Goal: Task Accomplishment & Management: Use online tool/utility

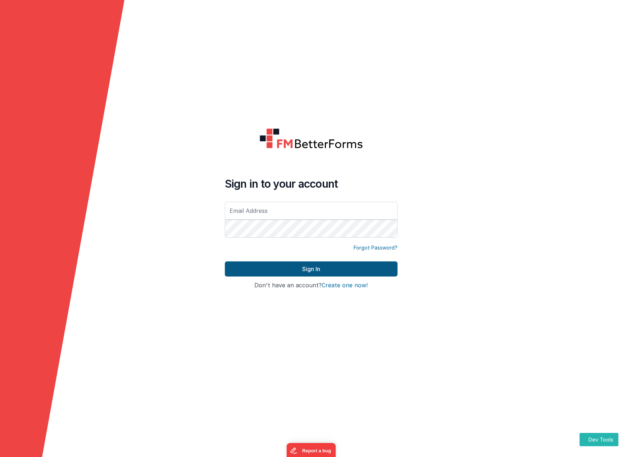
type input "[PERSON_NAME][EMAIL_ADDRESS][DOMAIN_NAME]"
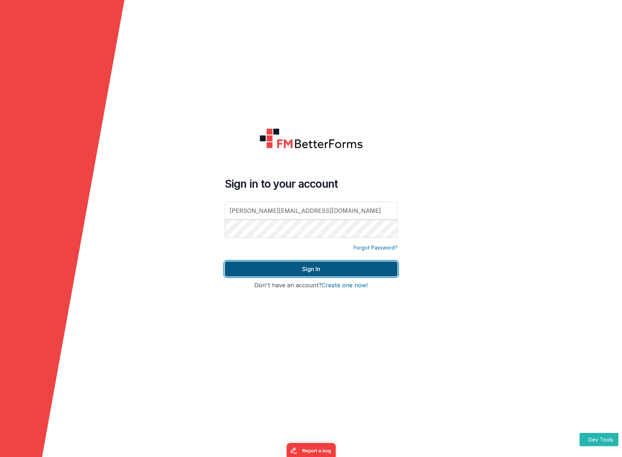
click at [314, 270] on button "Sign In" at bounding box center [311, 268] width 173 height 15
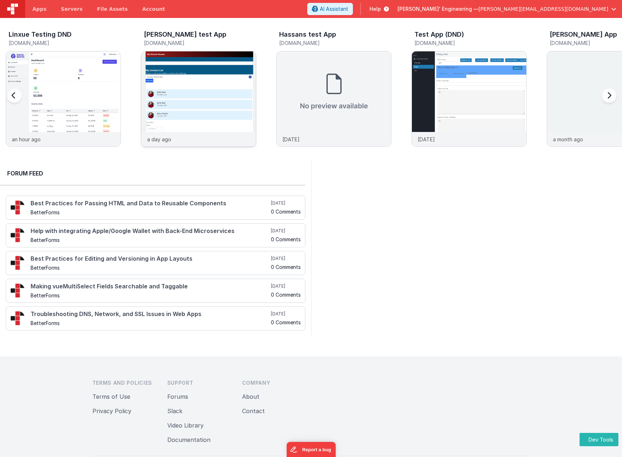
click at [229, 100] on img at bounding box center [198, 108] width 114 height 114
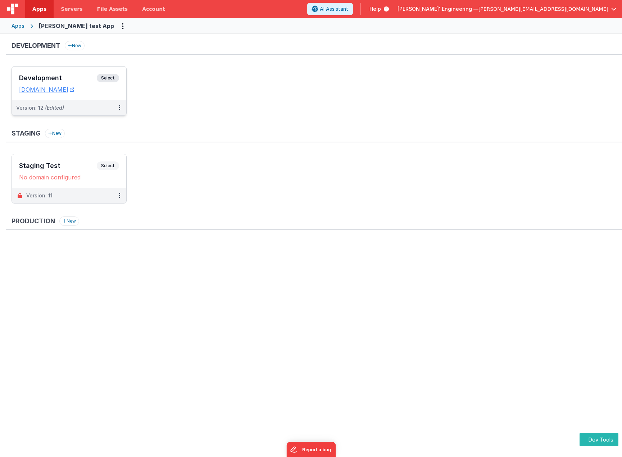
click at [106, 78] on span "Select" at bounding box center [108, 78] width 22 height 9
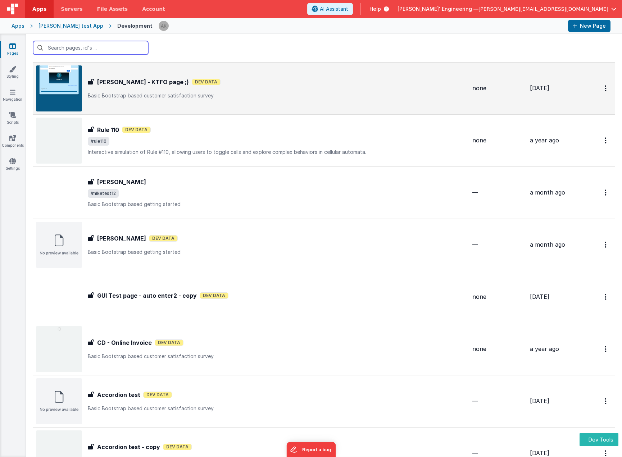
scroll to position [1061, 0]
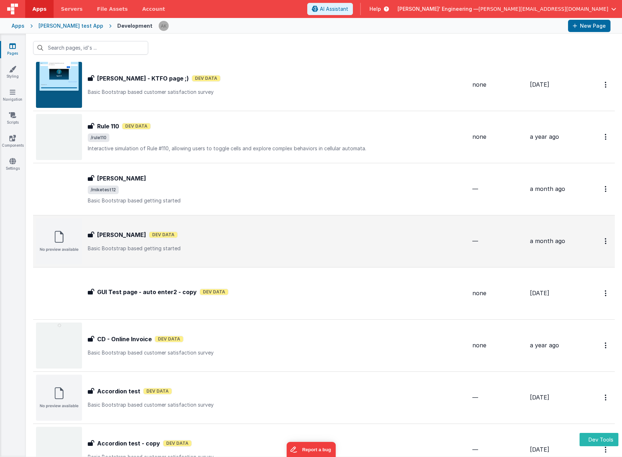
click at [292, 234] on div "Alex Test Dev Data" at bounding box center [277, 234] width 379 height 9
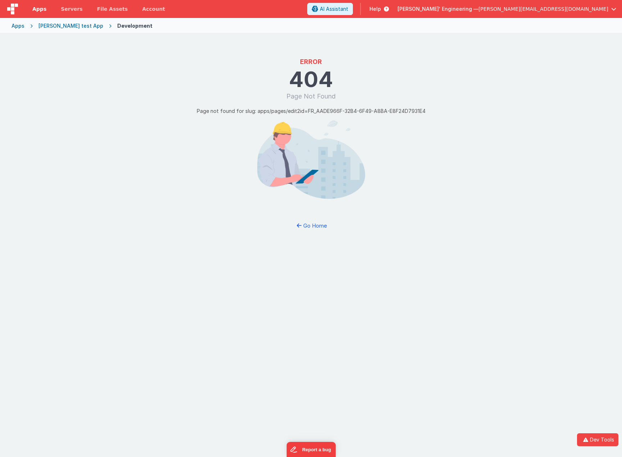
click at [37, 10] on span "Apps" at bounding box center [39, 8] width 14 height 7
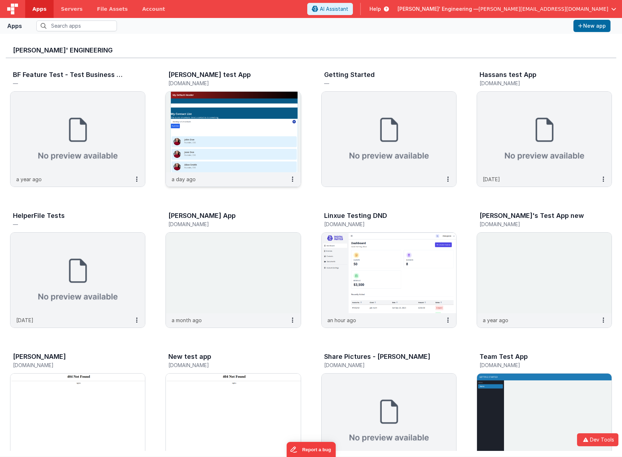
click at [234, 142] on img at bounding box center [233, 132] width 134 height 81
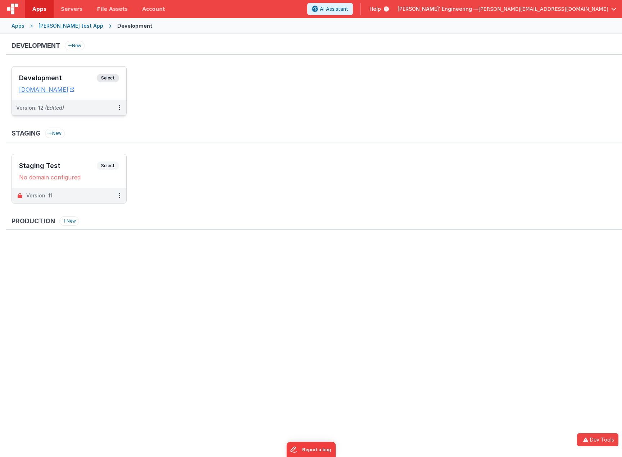
click at [112, 79] on span "Select" at bounding box center [108, 78] width 22 height 9
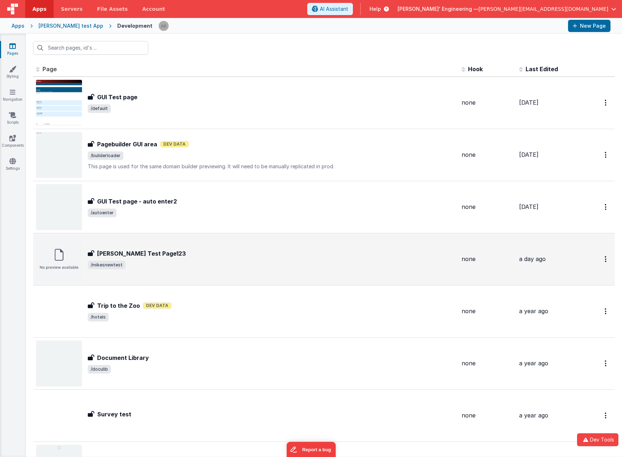
click at [232, 264] on span "/mikesnewtest" at bounding box center [272, 265] width 368 height 9
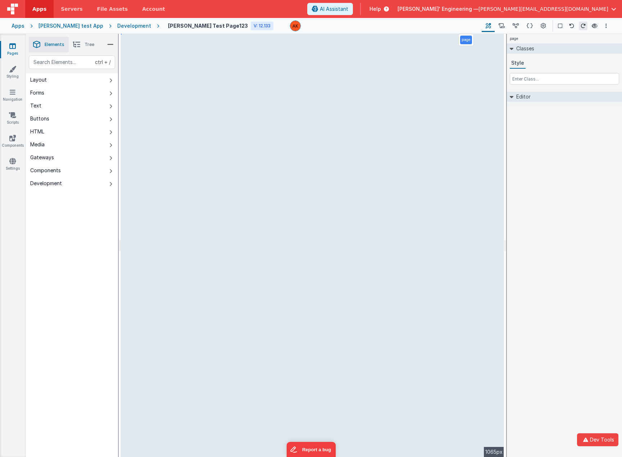
click at [38, 9] on span "Apps" at bounding box center [39, 8] width 14 height 7
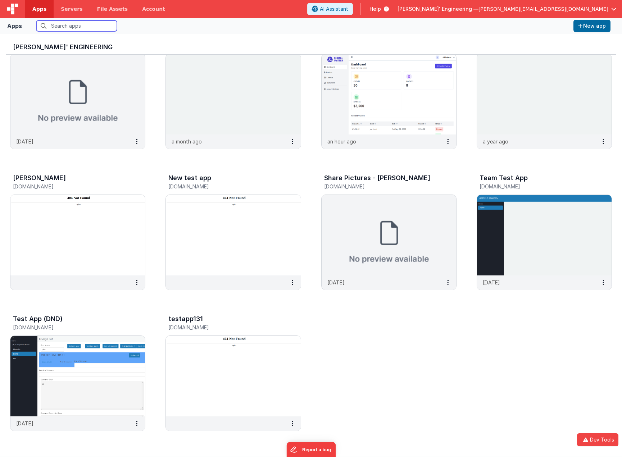
scroll to position [6, 0]
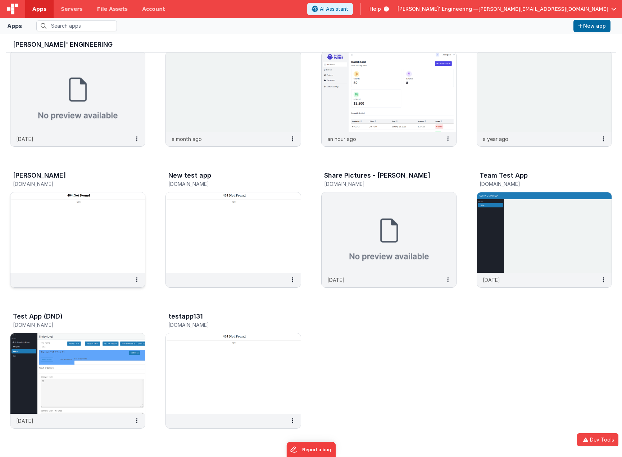
click at [78, 221] on img at bounding box center [77, 232] width 134 height 81
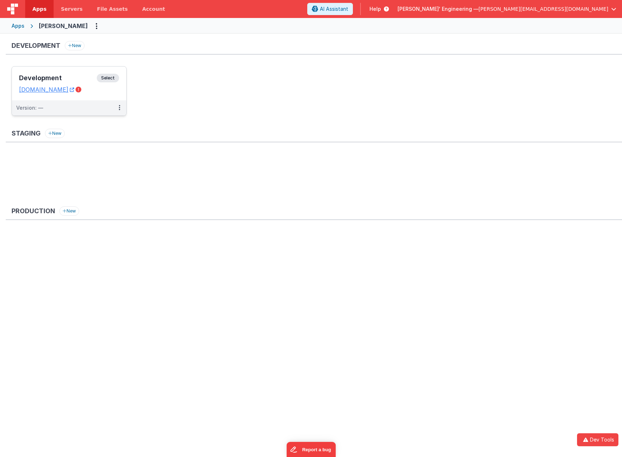
click at [113, 74] on span "Select" at bounding box center [108, 78] width 22 height 9
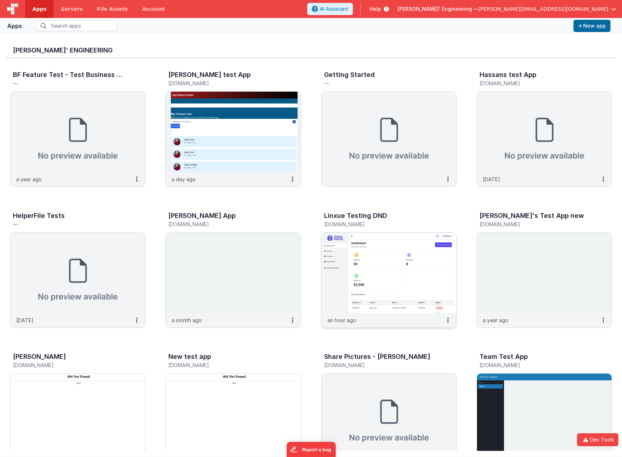
click at [415, 292] on img at bounding box center [388, 273] width 134 height 81
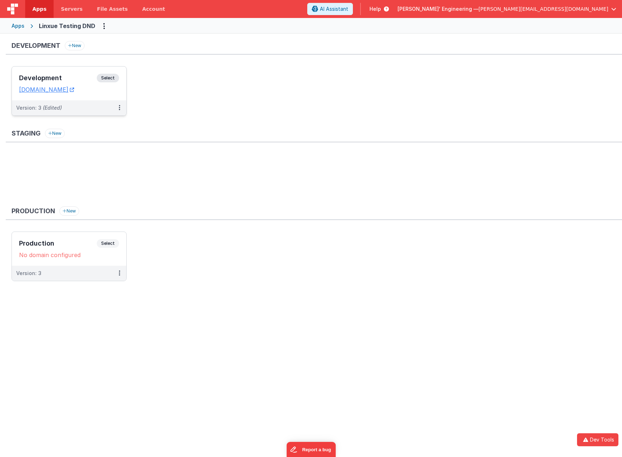
click at [109, 76] on span "Select" at bounding box center [108, 78] width 22 height 9
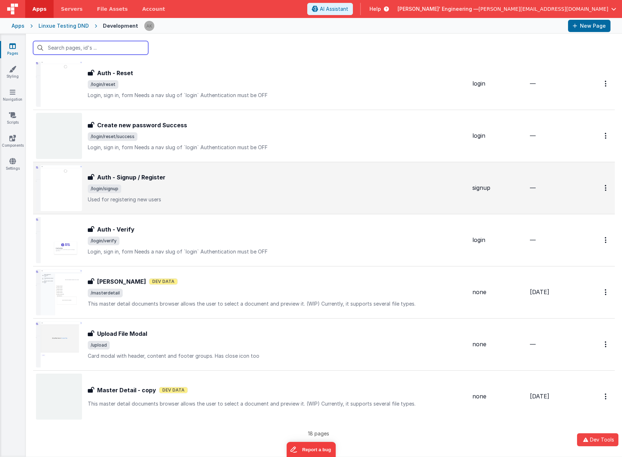
scroll to position [593, 0]
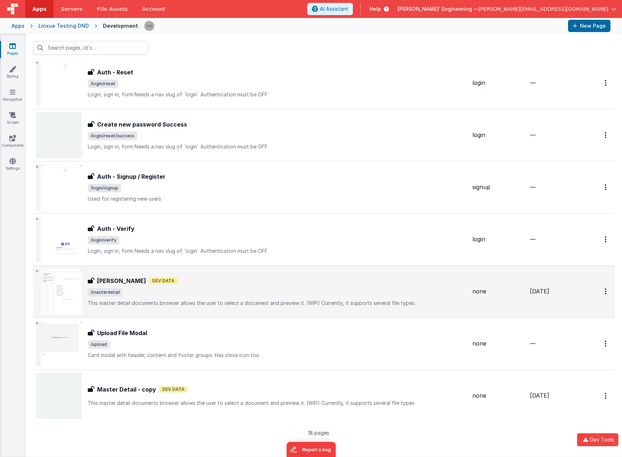
click at [221, 273] on div "[PERSON_NAME] Test [PERSON_NAME] Test Dev Data /masterdetail This master detail…" at bounding box center [251, 292] width 430 height 46
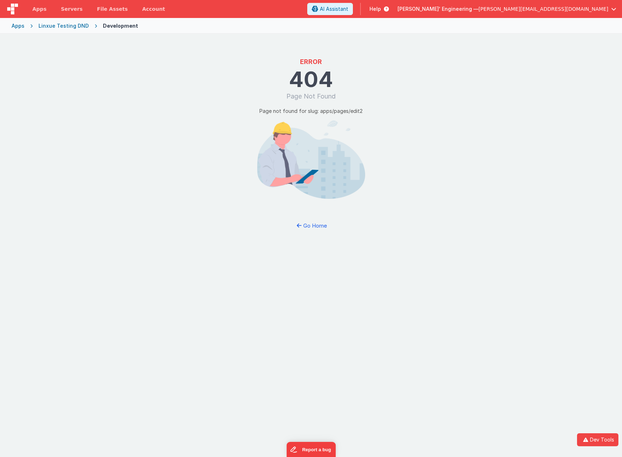
click at [17, 26] on div "Apps" at bounding box center [18, 25] width 13 height 7
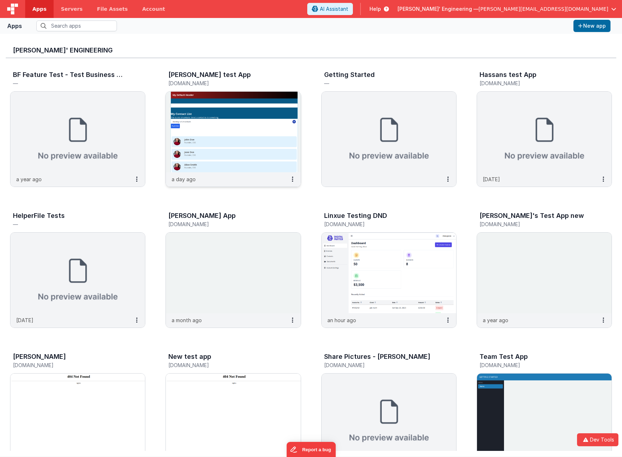
click at [231, 125] on img at bounding box center [233, 132] width 134 height 81
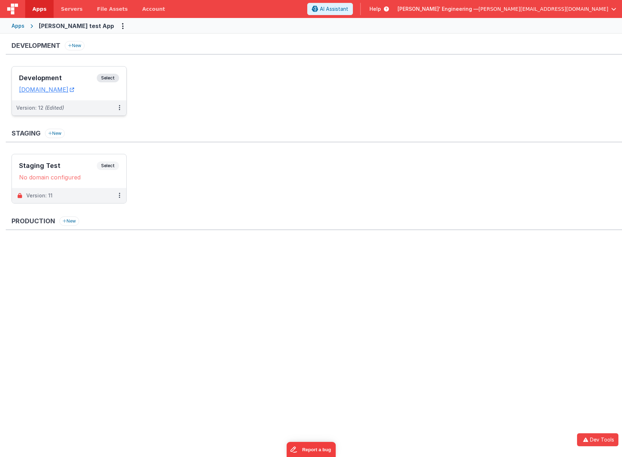
click at [111, 77] on span "Select" at bounding box center [108, 78] width 22 height 9
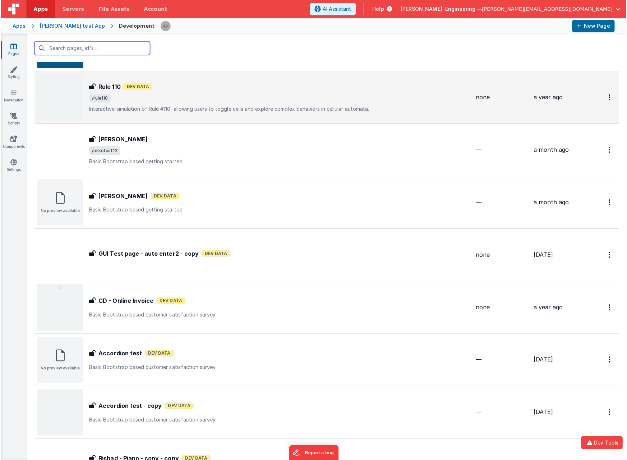
scroll to position [1115, 0]
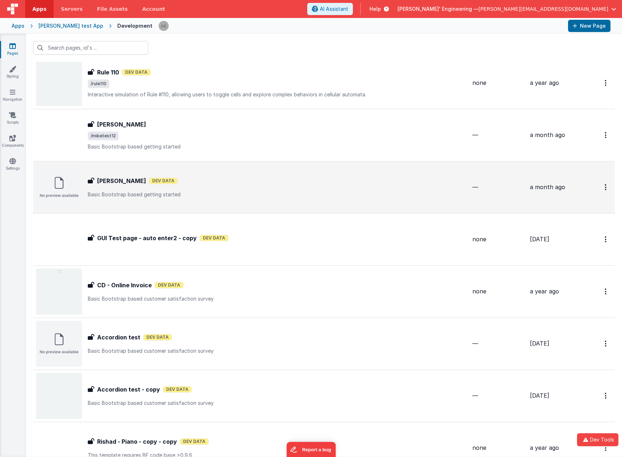
click at [288, 181] on div "Alex Test Dev Data" at bounding box center [277, 181] width 379 height 9
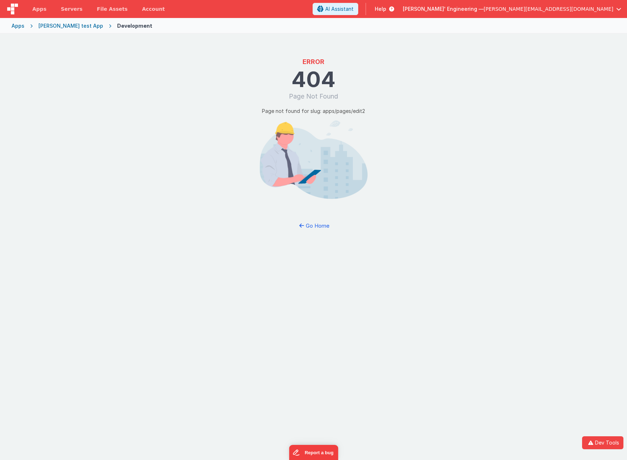
click at [278, 110] on p "Page not found for slug: apps/pages/edit2" at bounding box center [313, 111] width 103 height 8
drag, startPoint x: 278, startPoint y: 110, endPoint x: 318, endPoint y: 110, distance: 40.6
click at [318, 110] on p "Page not found for slug: apps/pages/edit2" at bounding box center [313, 111] width 103 height 8
drag, startPoint x: 318, startPoint y: 110, endPoint x: 277, endPoint y: 111, distance: 40.6
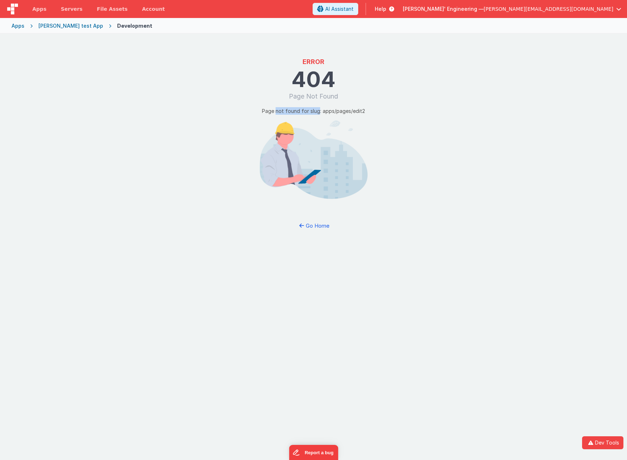
click at [277, 111] on p "Page not found for slug: apps/pages/edit2" at bounding box center [313, 111] width 103 height 8
copy p "not found for slug"
